Goal: Complete application form

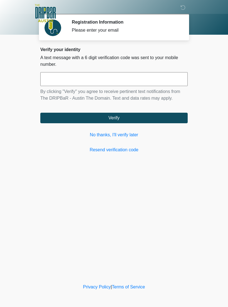
click at [117, 78] on input "text" at bounding box center [113, 79] width 147 height 14
type input "******"
click at [143, 119] on button "Verify" at bounding box center [113, 118] width 147 height 11
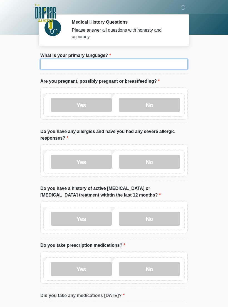
click at [135, 65] on input "What is your primary language?" at bounding box center [113, 64] width 147 height 11
type input "*******"
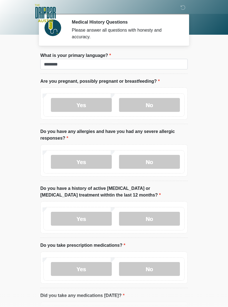
click at [161, 106] on label "No" at bounding box center [149, 105] width 61 height 14
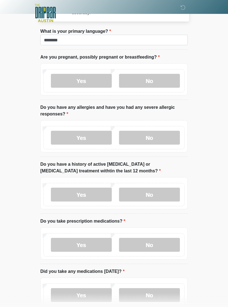
scroll to position [25, 0]
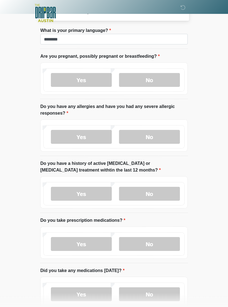
click at [96, 138] on label "Yes" at bounding box center [81, 137] width 61 height 14
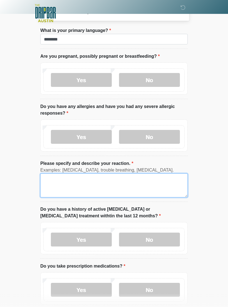
click at [92, 179] on textarea "Please specify and describe your reaction." at bounding box center [113, 186] width 147 height 24
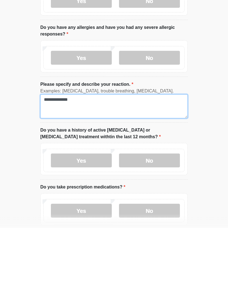
type textarea "**********"
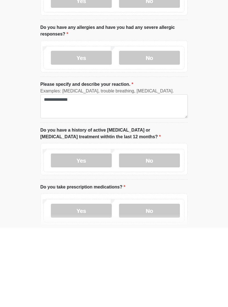
click at [165, 233] on label "No" at bounding box center [149, 240] width 61 height 14
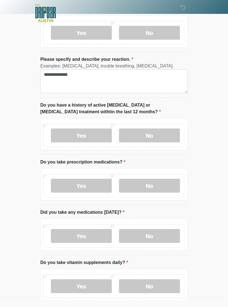
scroll to position [131, 0]
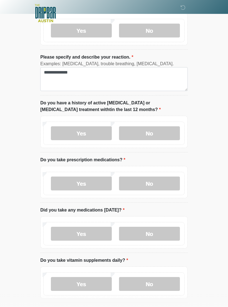
click at [95, 180] on label "Yes" at bounding box center [81, 184] width 61 height 14
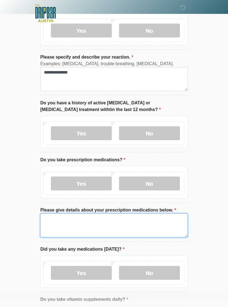
click at [111, 223] on textarea "Please give details about your prescription medications below." at bounding box center [113, 226] width 147 height 24
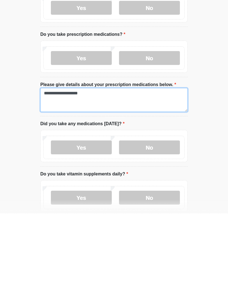
scroll to position [164, 0]
type textarea "**********"
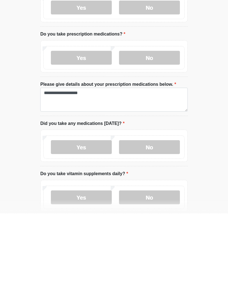
click at [155, 234] on label "No" at bounding box center [149, 241] width 61 height 14
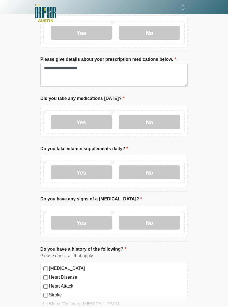
scroll to position [286, 0]
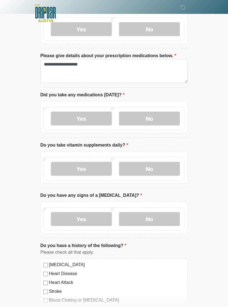
click at [100, 168] on label "Yes" at bounding box center [81, 169] width 61 height 14
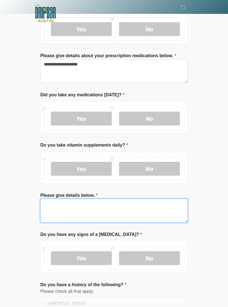
click at [102, 208] on textarea "Please give details below." at bounding box center [113, 211] width 147 height 24
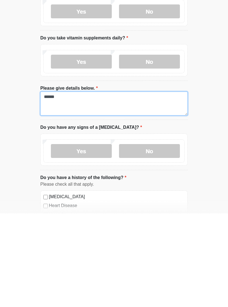
scroll to position [300, 0]
type textarea "*****"
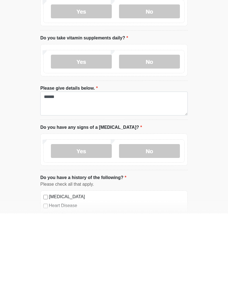
click at [163, 238] on label "No" at bounding box center [149, 245] width 61 height 14
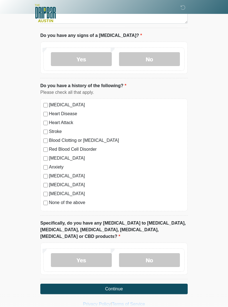
scroll to position [486, 0]
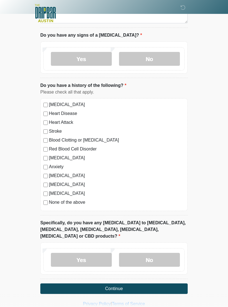
click at [144, 254] on label "No" at bounding box center [149, 260] width 61 height 14
click at [120, 284] on button "Continue" at bounding box center [113, 289] width 147 height 11
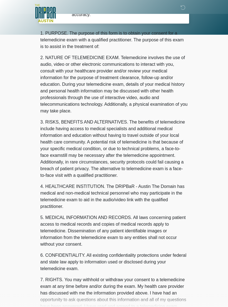
scroll to position [0, 0]
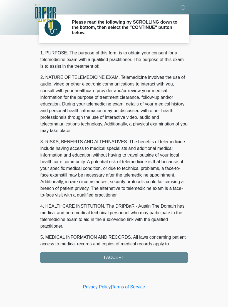
click at [120, 255] on div "1. PURPOSE. The purpose of this form is to obtain your consent for a telemedici…" at bounding box center [113, 156] width 147 height 213
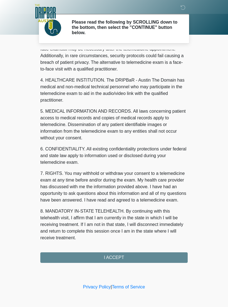
scroll to position [133, 0]
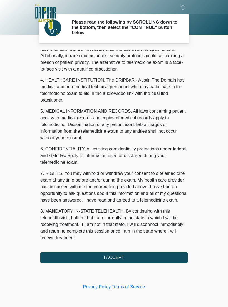
click at [120, 258] on button "I ACCEPT" at bounding box center [113, 258] width 147 height 11
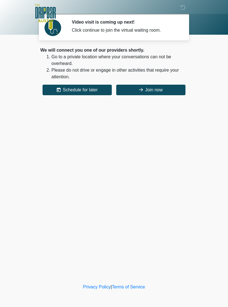
click at [166, 86] on button "Join now" at bounding box center [150, 90] width 69 height 11
